Goal: Task Accomplishment & Management: Manage account settings

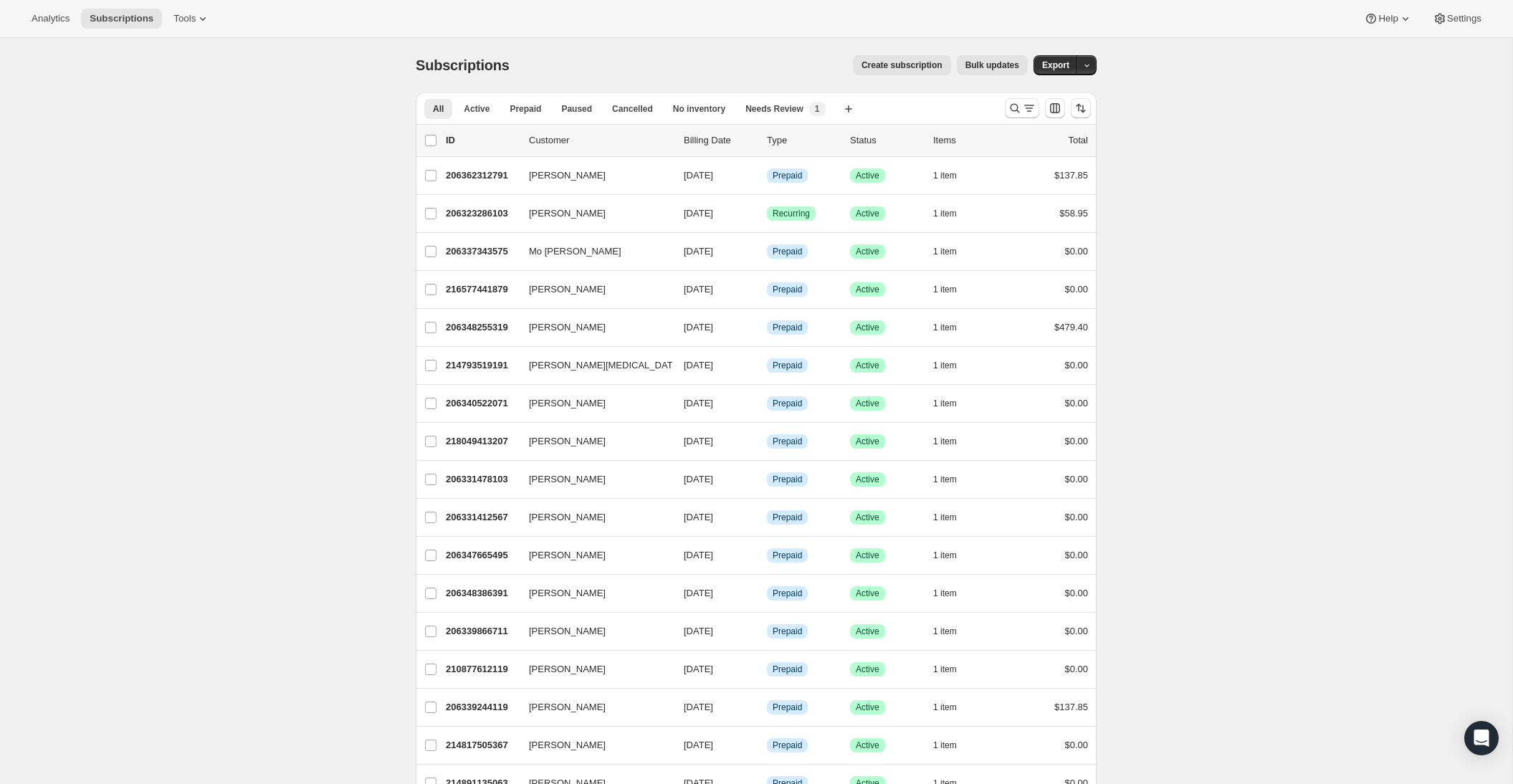
click at [999, 107] on div at bounding box center [1047, 108] width 97 height 29
click at [1032, 109] on icon "Search and filter results" at bounding box center [1029, 108] width 14 height 14
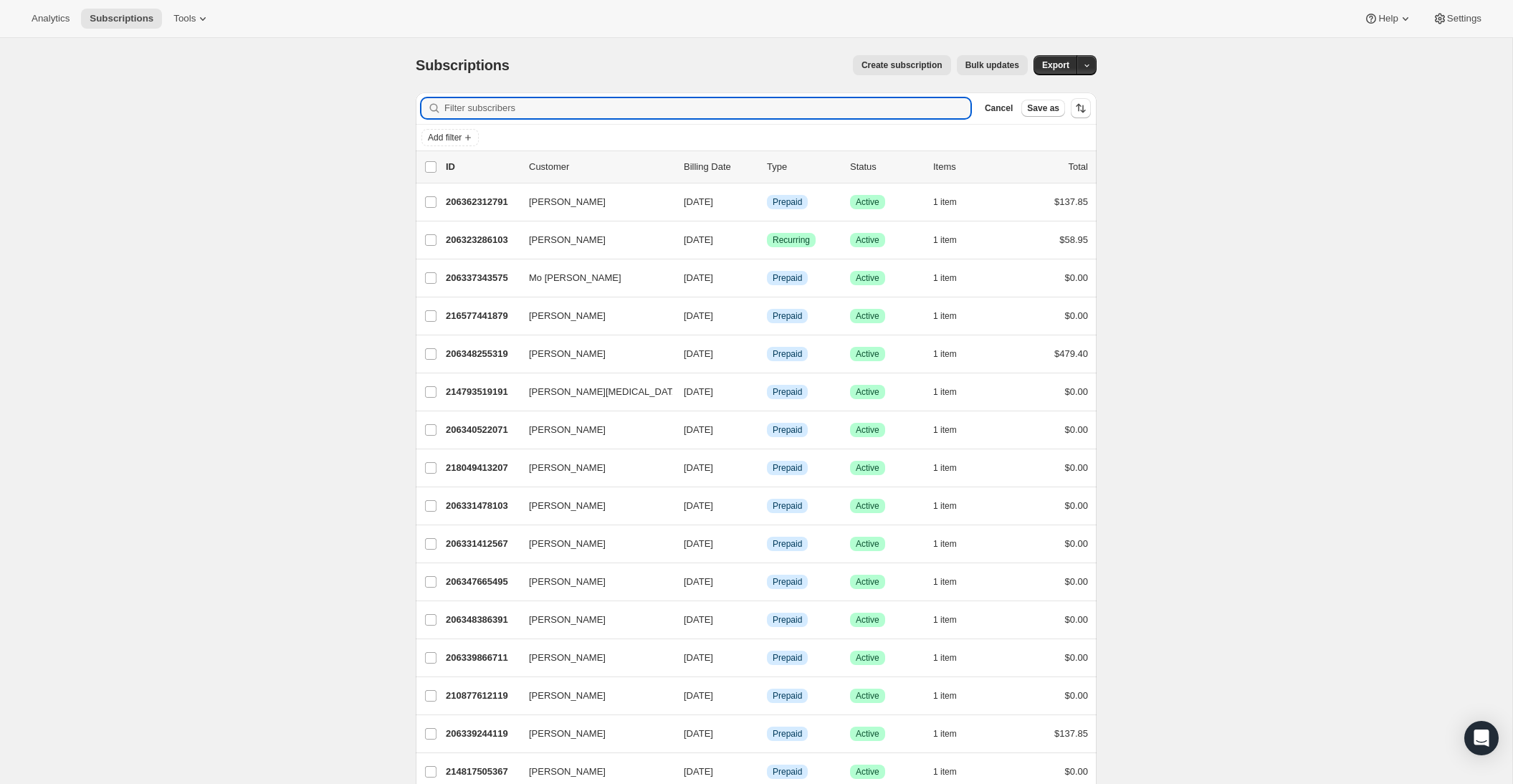
paste input "[EMAIL_ADDRESS][PERSON_NAME][DOMAIN_NAME]"
type input "[EMAIL_ADDRESS][PERSON_NAME][DOMAIN_NAME]"
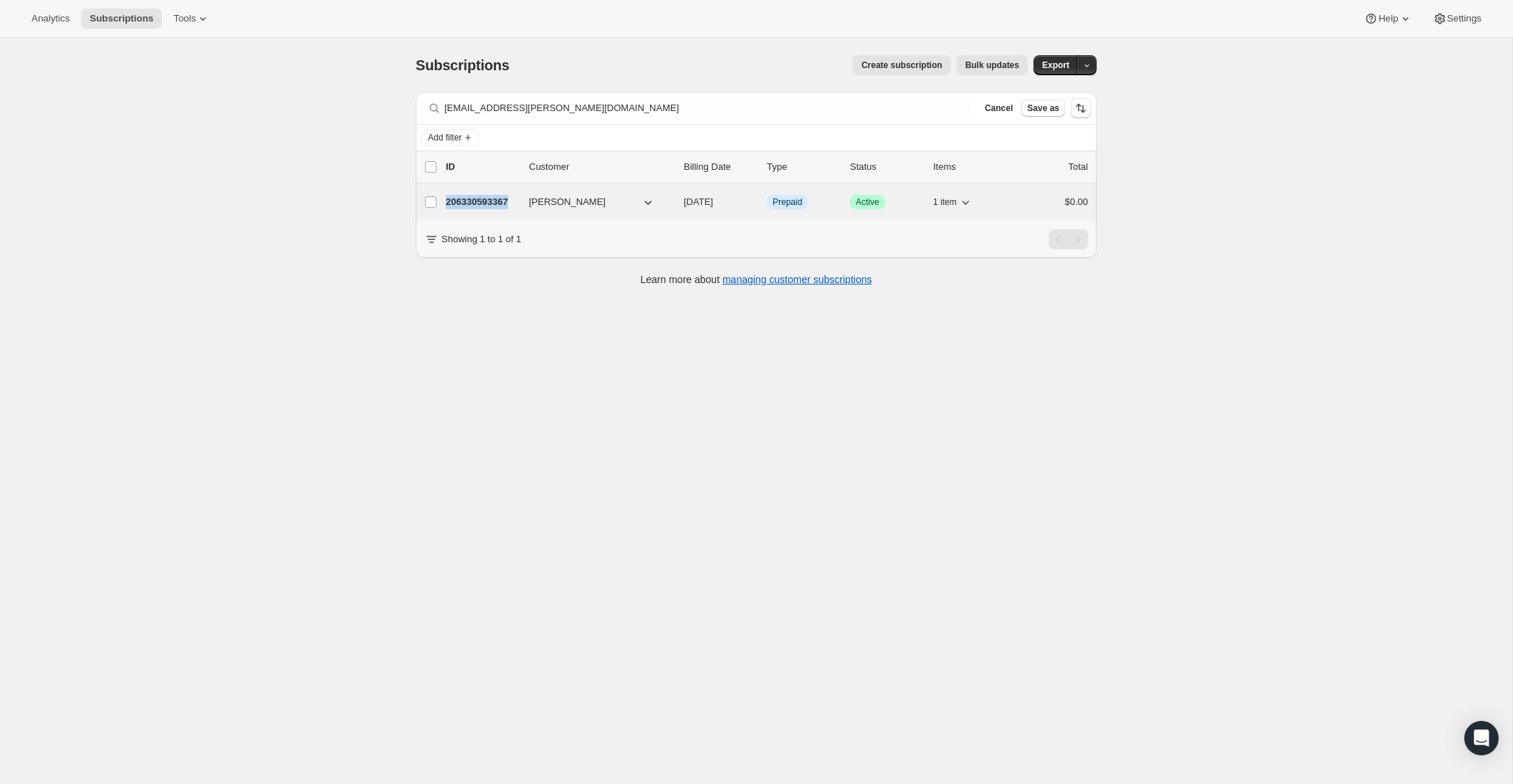
click at [564, 204] on span "[PERSON_NAME]" at bounding box center [566, 202] width 76 height 14
click at [528, 204] on div "206330593367 [PERSON_NAME] [DATE] Info Prepaid Success Active 1 item $0.00" at bounding box center [767, 202] width 643 height 20
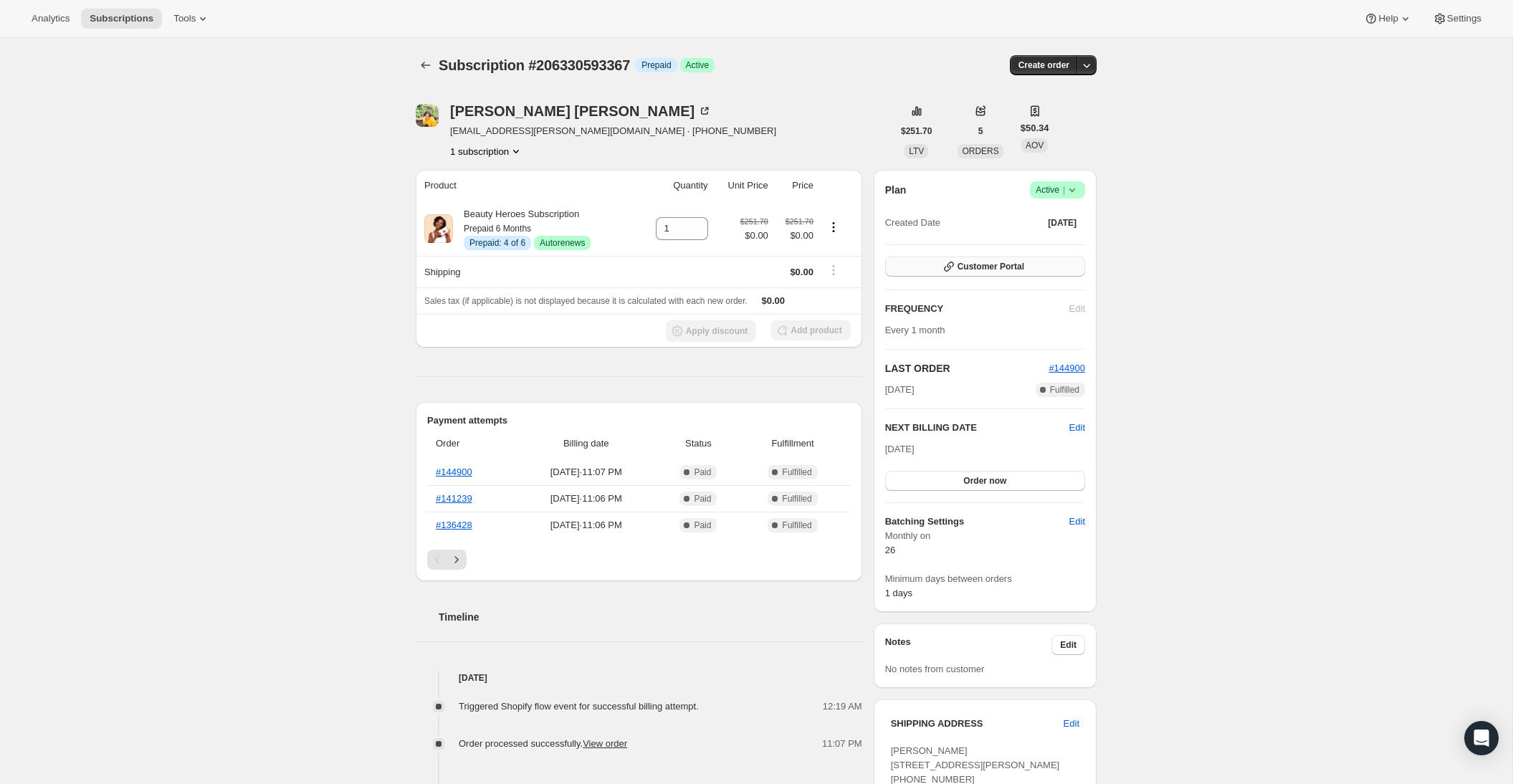
click at [1022, 258] on button "Customer Portal" at bounding box center [984, 266] width 200 height 20
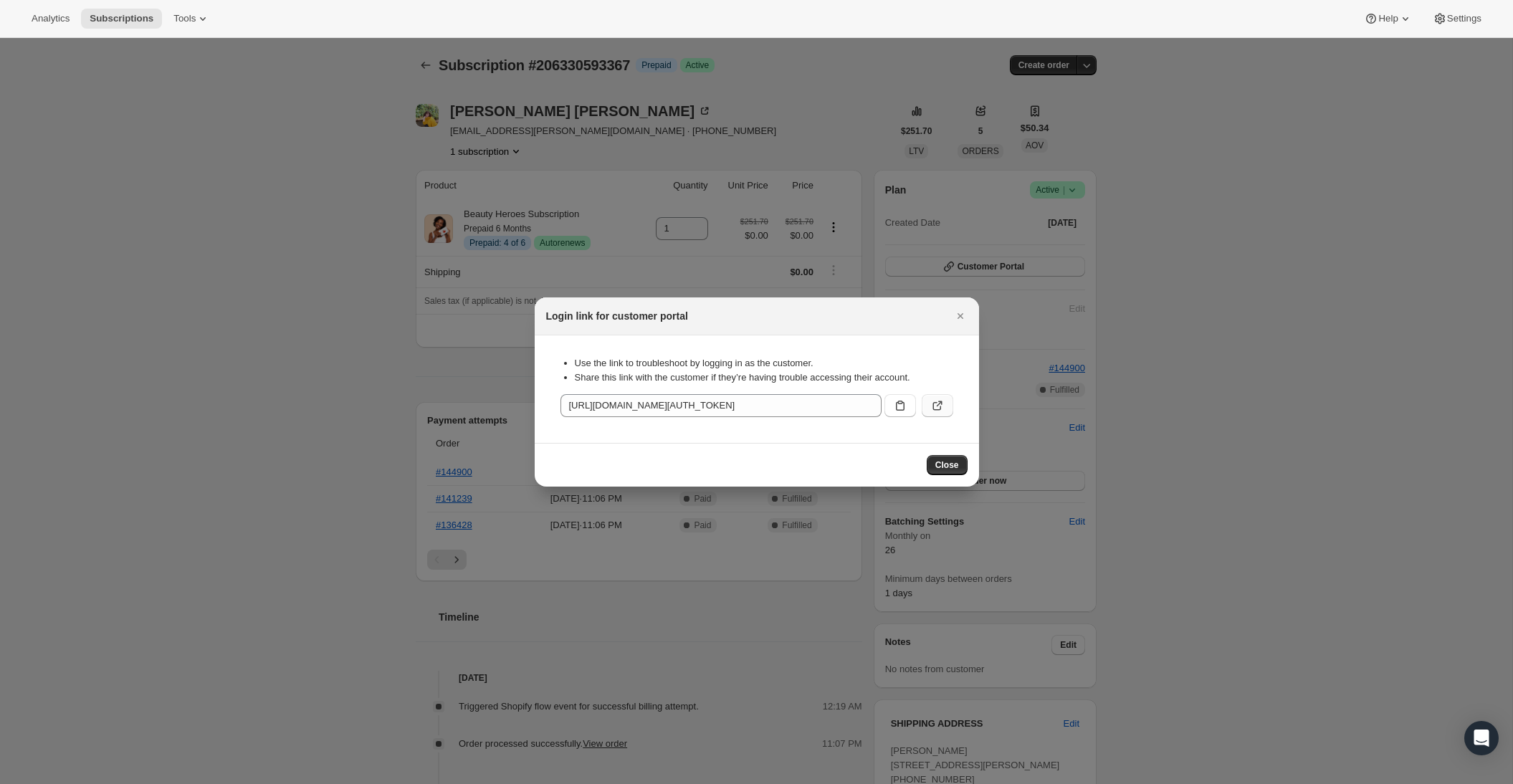
click at [935, 411] on icon ":rca:" at bounding box center [937, 405] width 14 height 14
click at [962, 319] on icon "Close" at bounding box center [960, 315] width 14 height 14
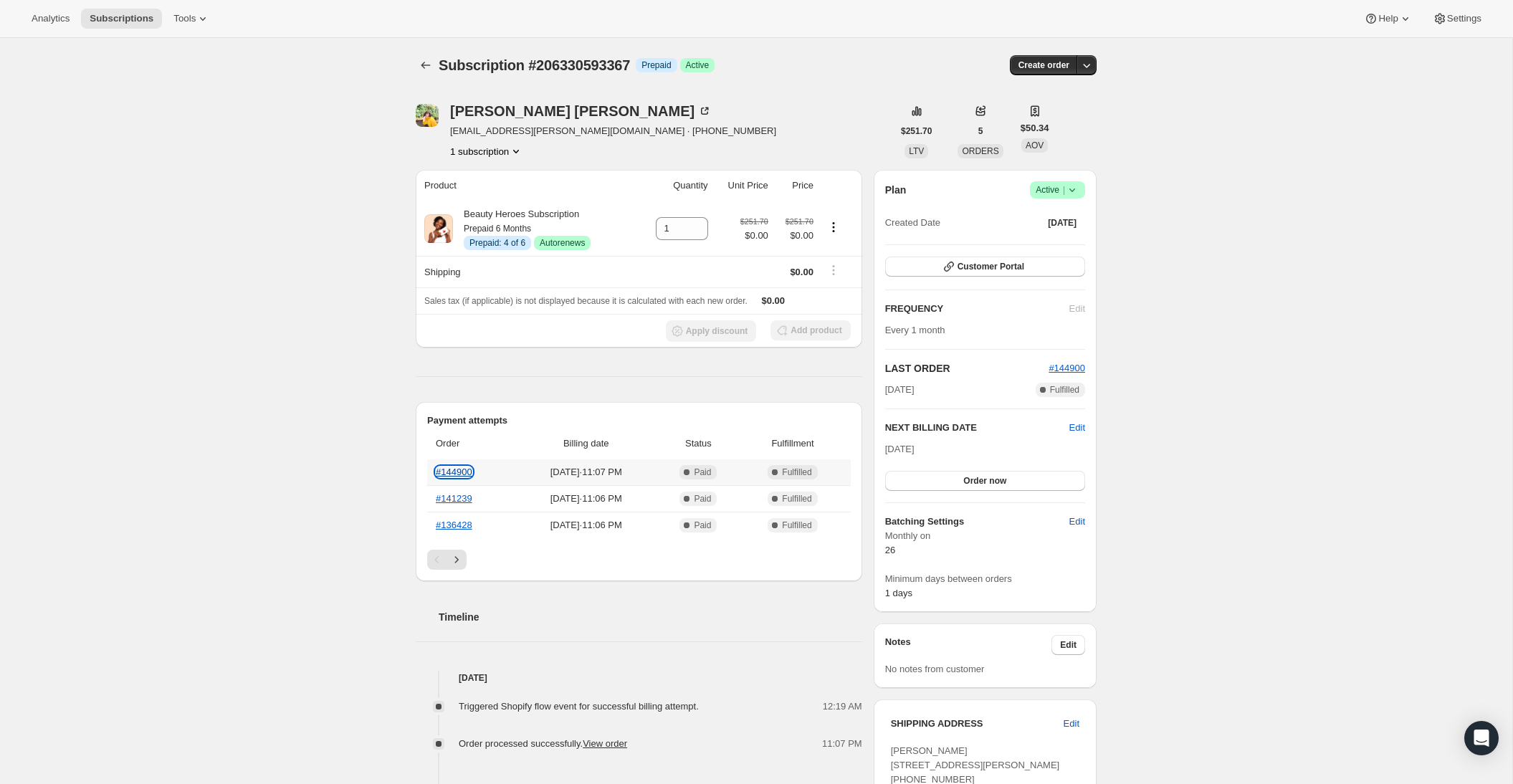
click at [459, 473] on link "#144900" at bounding box center [454, 472] width 37 height 11
click at [528, 107] on div "[PERSON_NAME]" at bounding box center [580, 111] width 261 height 14
